Goal: Task Accomplishment & Management: Complete application form

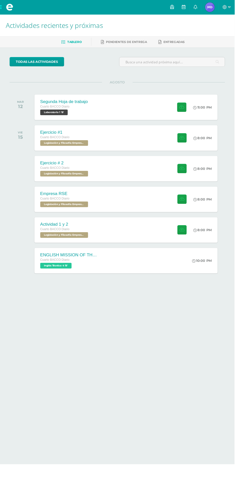
click at [144, 153] on div "Ejercicio #1 Cuarto BACCO Diario Legislación y Filosofía Empresarial 'B' 8:00 P…" at bounding box center [132, 144] width 192 height 27
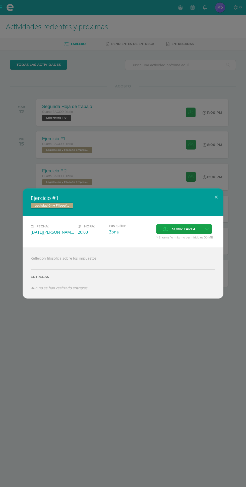
click at [183, 315] on div "Ejercicio #1 Legislación y Filosofía Empresarial Fecha: Viernes 15 de Agosto Ho…" at bounding box center [123, 243] width 246 height 487
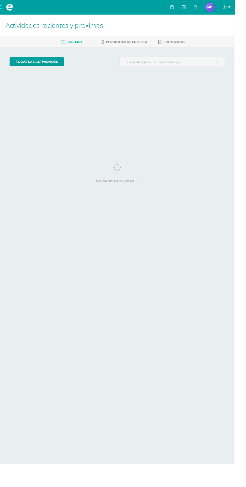
click at [14, 12] on span at bounding box center [10, 7] width 20 height 15
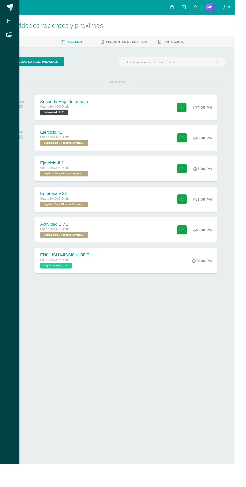
click at [10, 35] on icon at bounding box center [10, 36] width 6 height 5
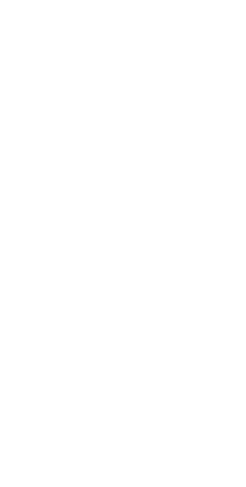
click at [0, 0] on html at bounding box center [0, 0] width 0 height 0
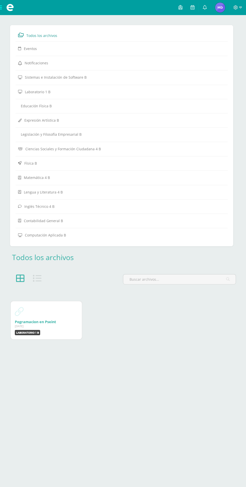
click at [11, 13] on span at bounding box center [10, 7] width 20 height 15
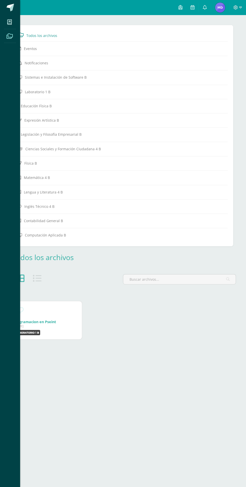
click at [10, 20] on icon at bounding box center [9, 22] width 5 height 5
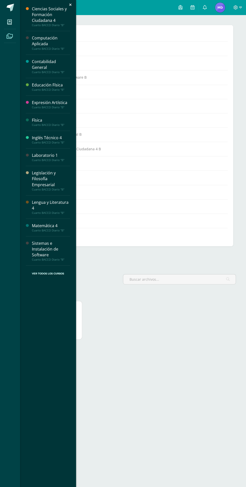
click at [54, 25] on div "Cuarto BACCO Diario "B"" at bounding box center [51, 25] width 38 height 4
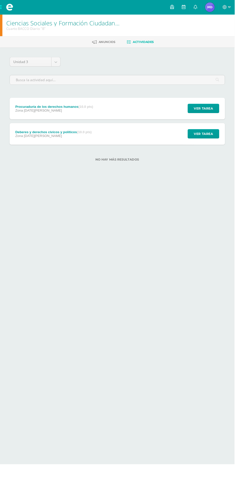
click at [158, 134] on div "Deberes y derechos cívicos y políticos (10.0 pts) Zona 08 de Julio Ver tarea De…" at bounding box center [123, 140] width 226 height 23
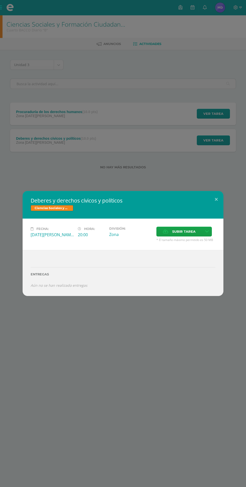
click at [77, 336] on div "Deberes y derechos cívicos y políticos Ciencias Sociales y Formación Ciudadana …" at bounding box center [123, 243] width 246 height 487
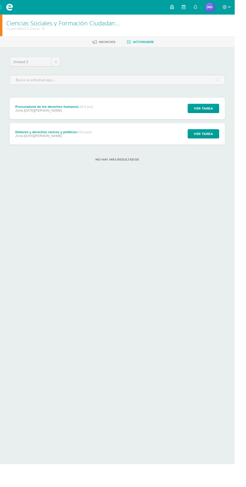
click at [47, 111] on div "Procuraduría de los derechos humanos (10.0 pts)" at bounding box center [57, 112] width 82 height 4
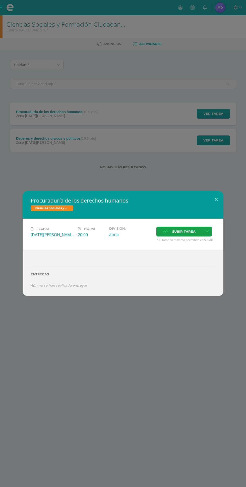
click at [176, 236] on label "Subir tarea" at bounding box center [179, 231] width 46 height 10
click at [0, 0] on input "Subir tarea" at bounding box center [0, 0] width 0 height 0
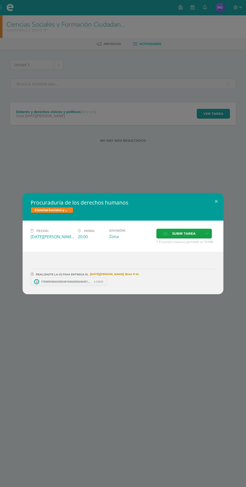
click at [181, 232] on span "Subir tarea" at bounding box center [183, 233] width 23 height 9
click at [0, 0] on input "Subir tarea" at bounding box center [0, 0] width 0 height 0
click at [173, 234] on span "Subir tarea" at bounding box center [183, 233] width 23 height 9
click at [0, 0] on input "Subir tarea" at bounding box center [0, 0] width 0 height 0
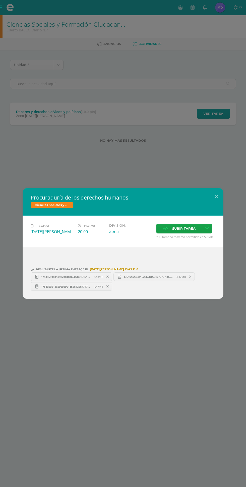
click at [179, 229] on span "Subir tarea" at bounding box center [183, 228] width 23 height 9
click at [0, 0] on input "Subir tarea" at bounding box center [0, 0] width 0 height 0
click at [175, 230] on span "Subir tarea" at bounding box center [183, 228] width 23 height 9
click at [0, 0] on input "Subir tarea" at bounding box center [0, 0] width 0 height 0
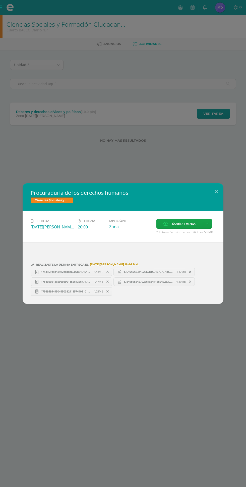
click at [73, 423] on div "Procuraduría de los derechos humanos Ciencias Sociales y Formación Ciudadana 4 …" at bounding box center [123, 243] width 246 height 487
